Goal: Find specific page/section: Find specific page/section

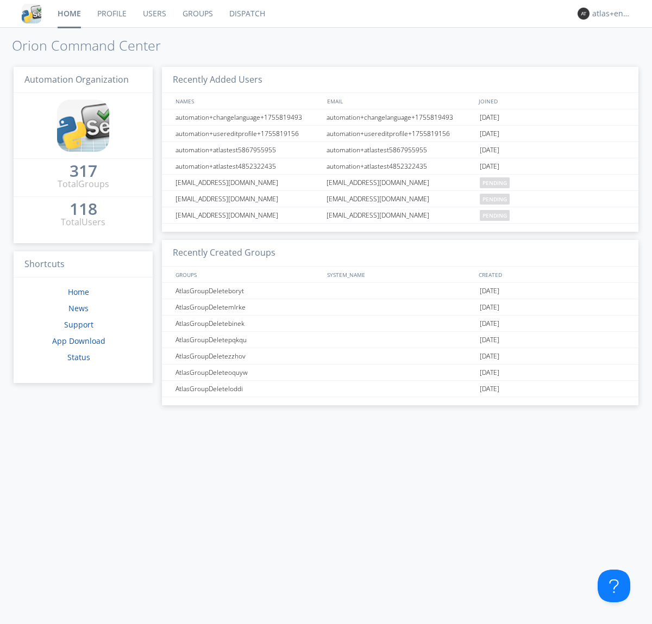
click at [246, 14] on link "Dispatch" at bounding box center [247, 13] width 52 height 27
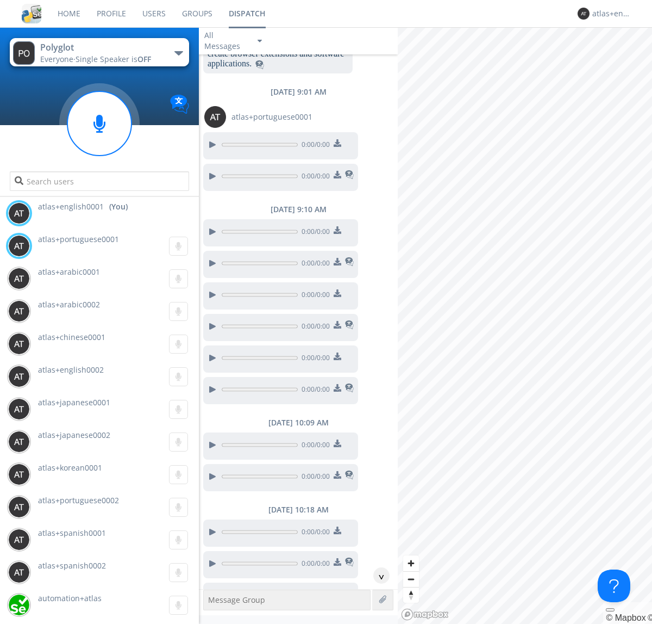
scroll to position [777, 0]
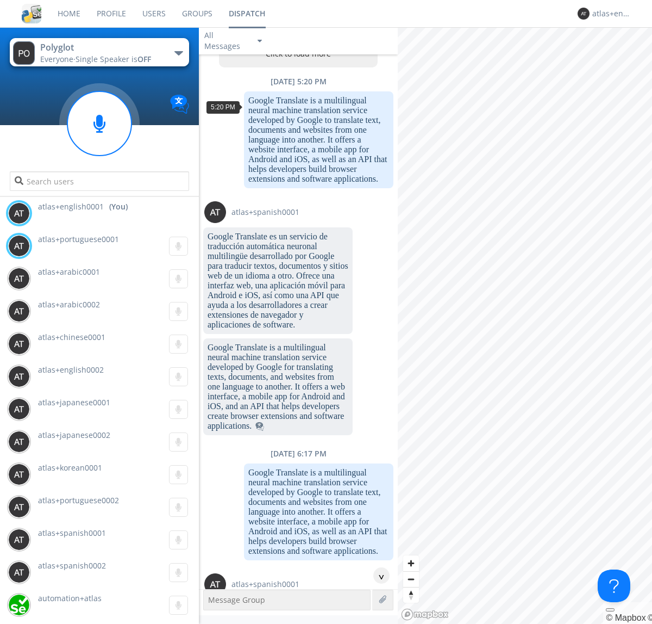
scroll to position [52, 0]
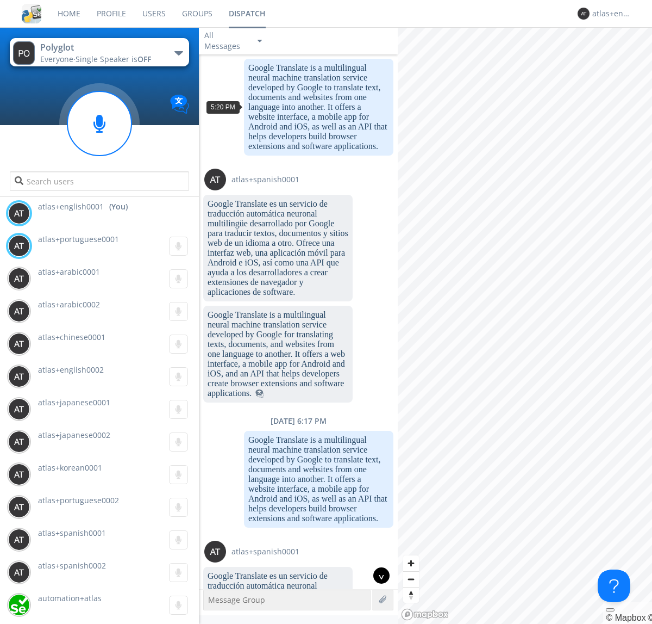
click at [377, 575] on div "^" at bounding box center [381, 575] width 16 height 16
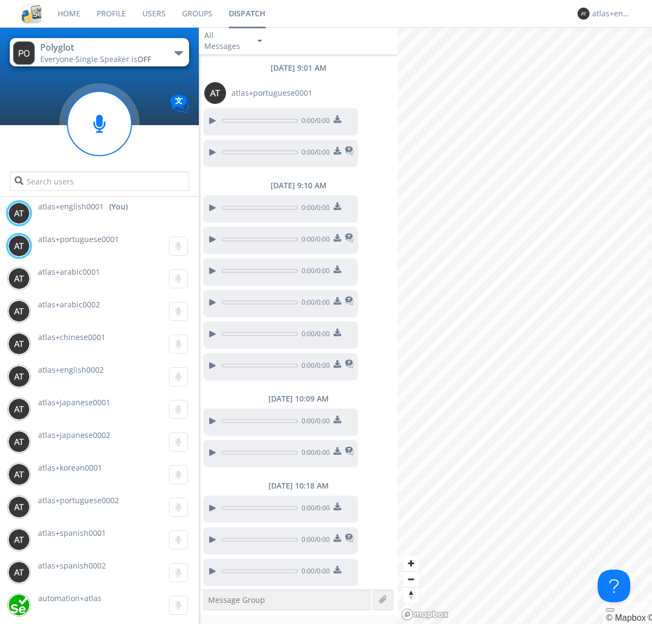
scroll to position [799, 0]
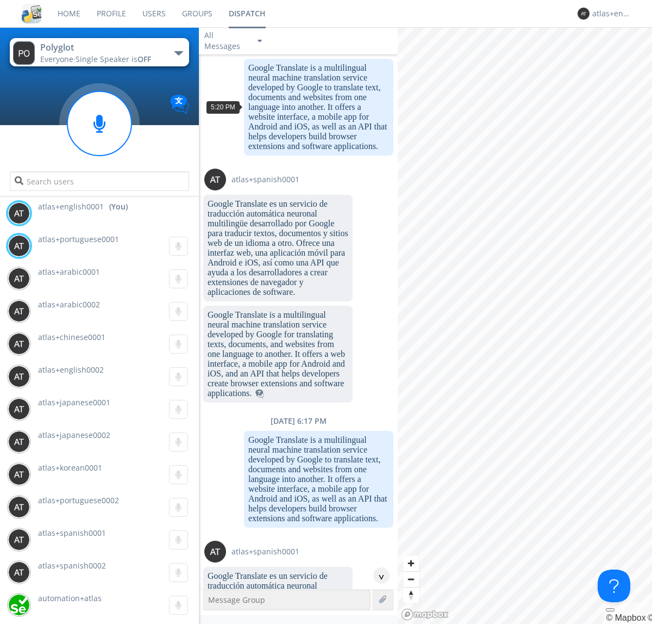
scroll to position [20, 0]
click at [377, 575] on div "^" at bounding box center [381, 575] width 16 height 16
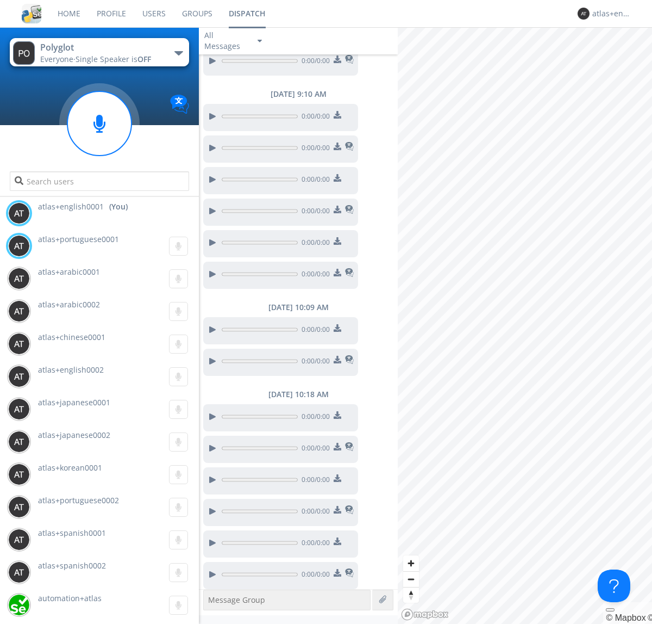
scroll to position [840, 0]
